Goal: Check status: Check status

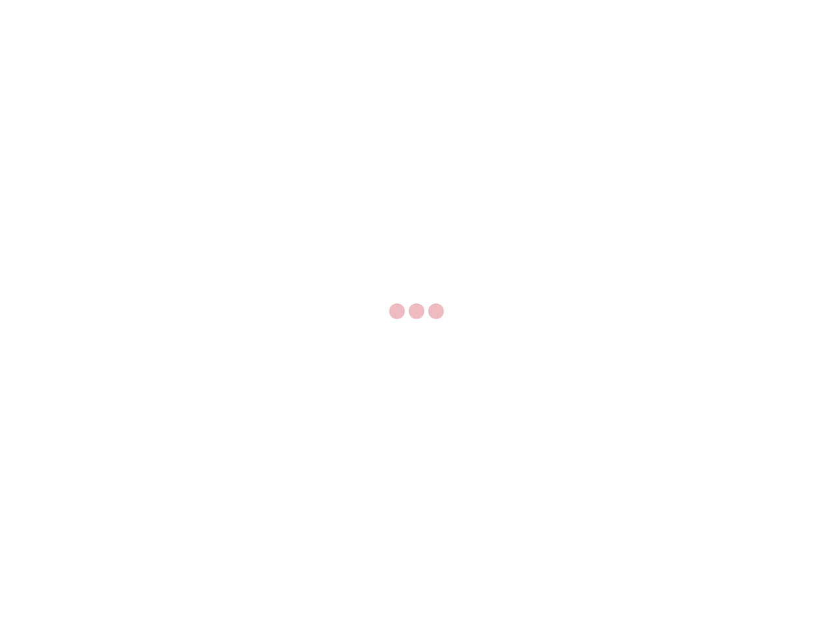
select select "US"
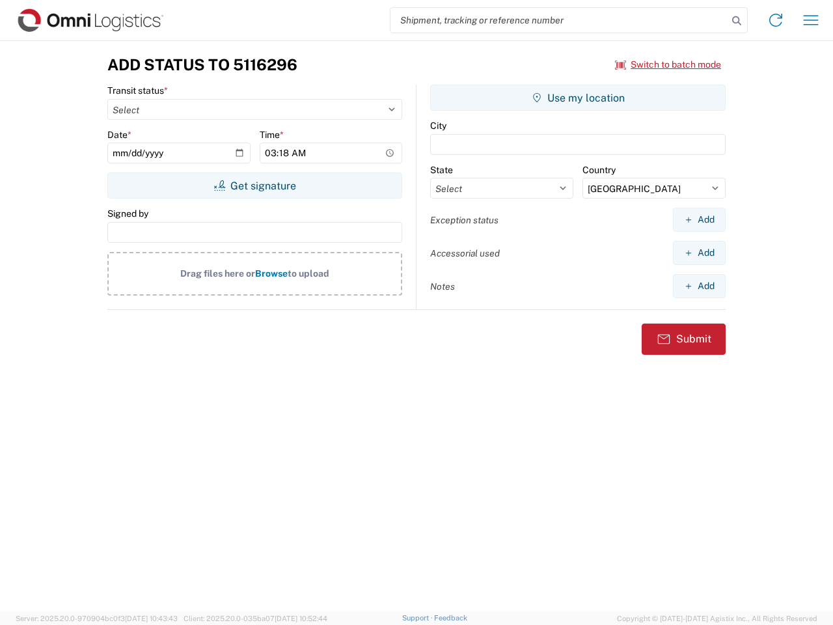
click at [559, 20] on input "search" at bounding box center [558, 20] width 337 height 25
click at [736, 21] on icon at bounding box center [736, 21] width 18 height 18
click at [775, 20] on icon at bounding box center [775, 20] width 21 height 21
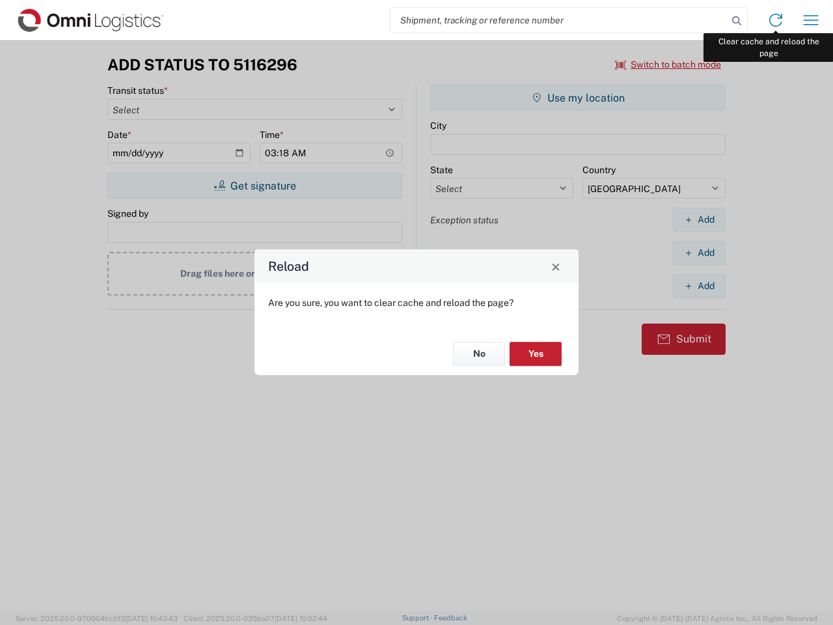
click at [811, 20] on div "Reload Are you sure, you want to clear cache and reload the page? No Yes" at bounding box center [416, 312] width 833 height 625
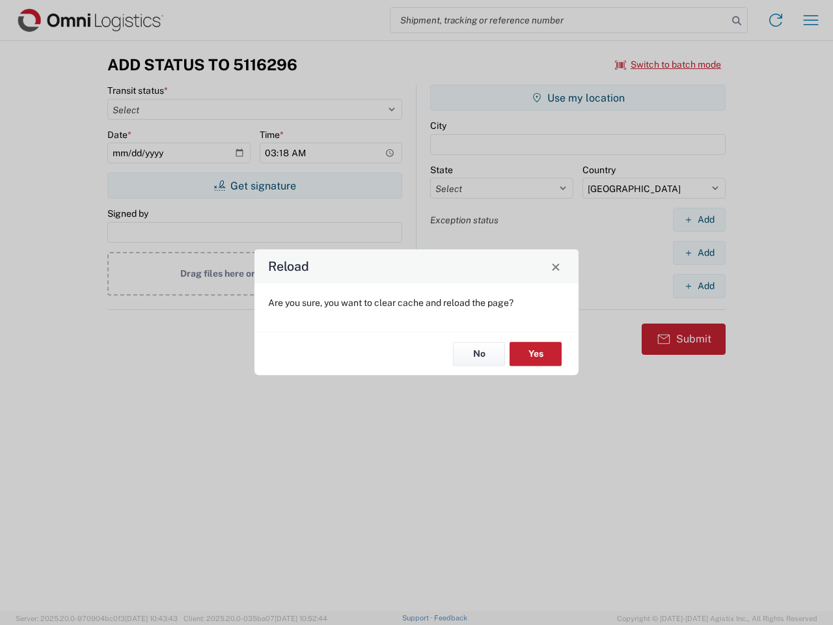
click at [668, 64] on div "Reload Are you sure, you want to clear cache and reload the page? No Yes" at bounding box center [416, 312] width 833 height 625
click at [254, 185] on div "Reload Are you sure, you want to clear cache and reload the page? No Yes" at bounding box center [416, 312] width 833 height 625
click at [578, 98] on div "Reload Are you sure, you want to clear cache and reload the page? No Yes" at bounding box center [416, 312] width 833 height 625
click at [699, 219] on div "Reload Are you sure, you want to clear cache and reload the page? No Yes" at bounding box center [416, 312] width 833 height 625
click at [699, 252] on div "Reload Are you sure, you want to clear cache and reload the page? No Yes" at bounding box center [416, 312] width 833 height 625
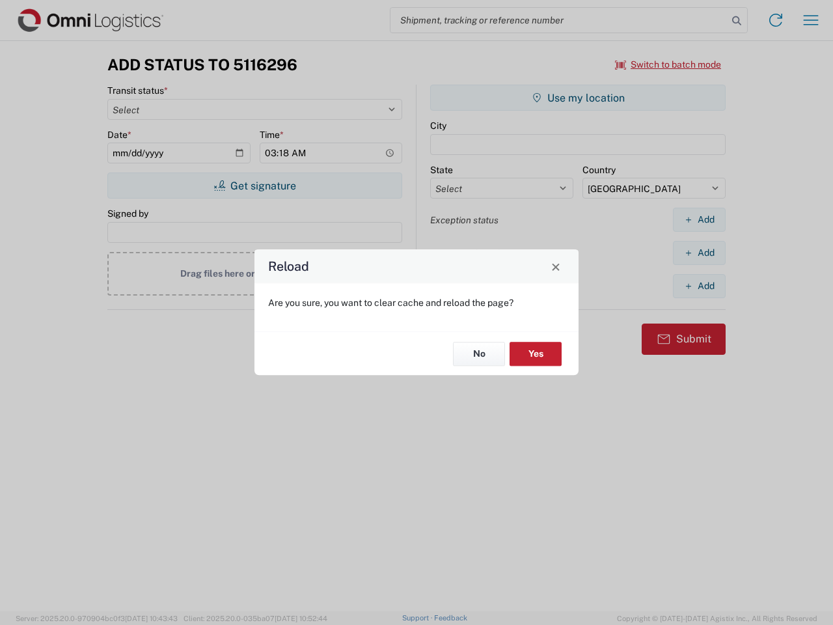
click at [699, 286] on div "Reload Are you sure, you want to clear cache and reload the page? No Yes" at bounding box center [416, 312] width 833 height 625
